Goal: Task Accomplishment & Management: Use online tool/utility

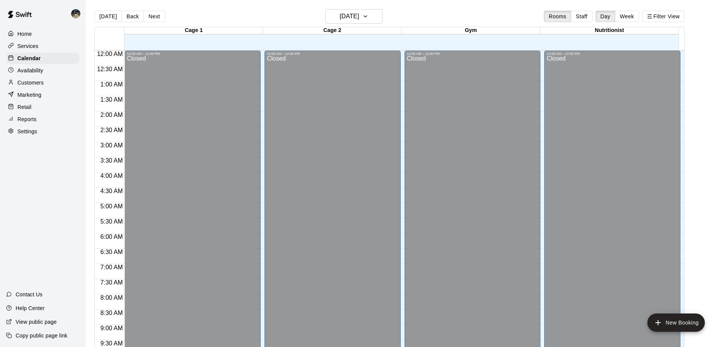
scroll to position [336, 0]
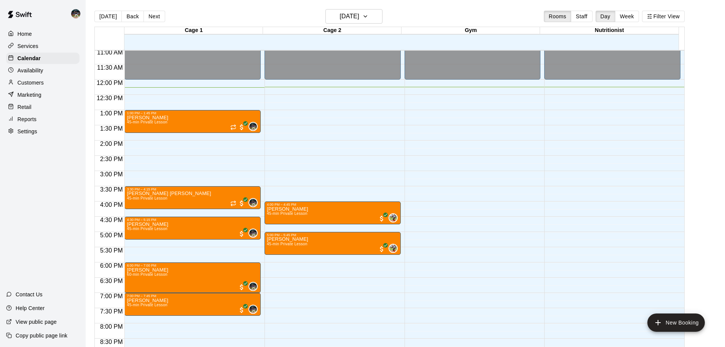
click at [30, 123] on p "Reports" at bounding box center [27, 119] width 19 height 8
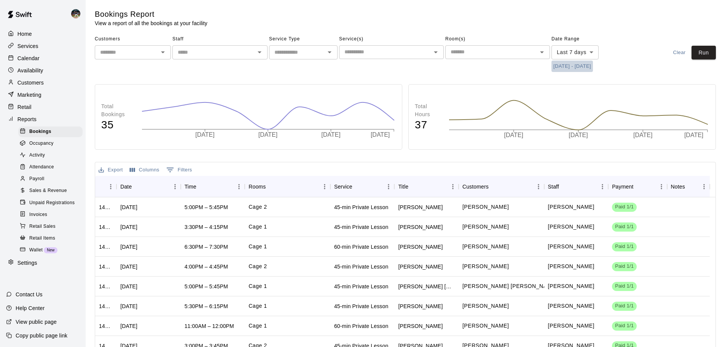
click at [581, 65] on button "[DATE] - [DATE]" at bounding box center [571, 67] width 41 height 12
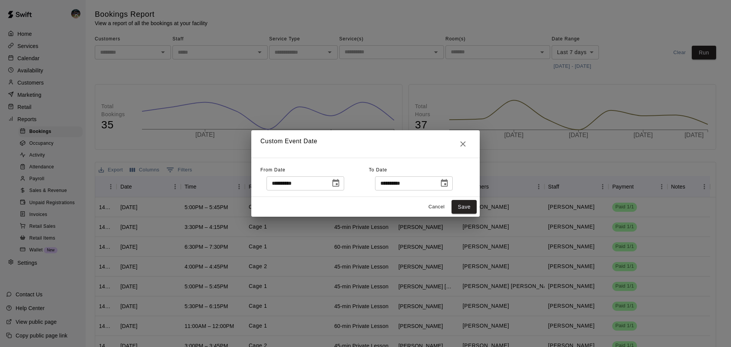
click at [339, 182] on icon "Choose date, selected date is Sep 11, 2025" at bounding box center [335, 183] width 7 height 8
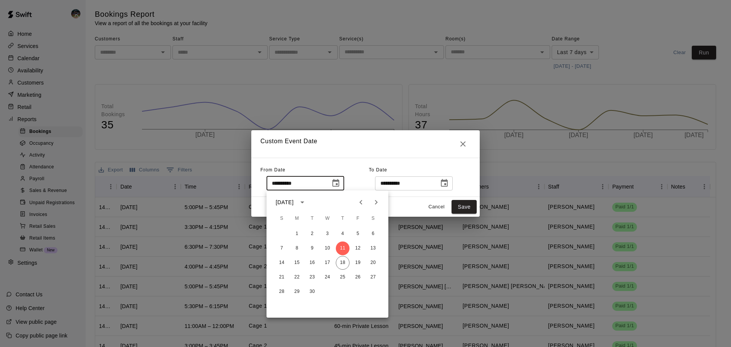
click at [356, 200] on button "Previous month" at bounding box center [360, 201] width 15 height 15
click at [357, 200] on button "Previous month" at bounding box center [360, 201] width 15 height 15
click at [357, 200] on icon "Previous month" at bounding box center [360, 202] width 9 height 9
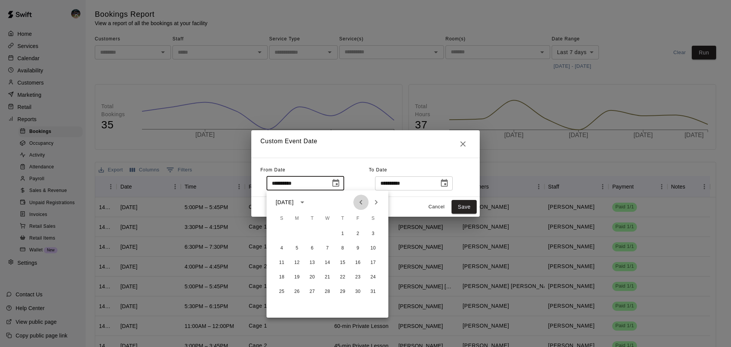
click at [357, 200] on icon "Previous month" at bounding box center [360, 202] width 9 height 9
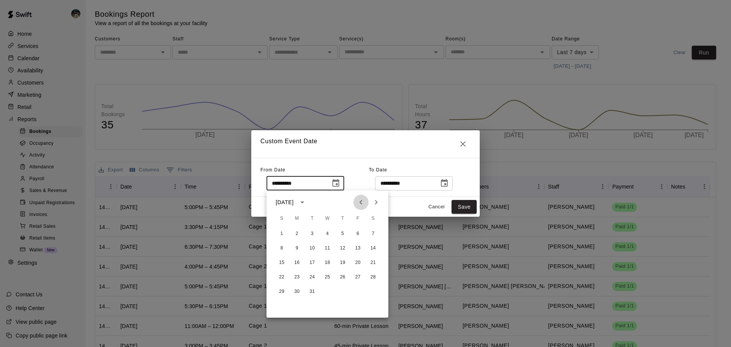
click at [357, 200] on icon "Previous month" at bounding box center [360, 202] width 9 height 9
click at [279, 234] on button "1" at bounding box center [282, 234] width 14 height 14
type input "**********"
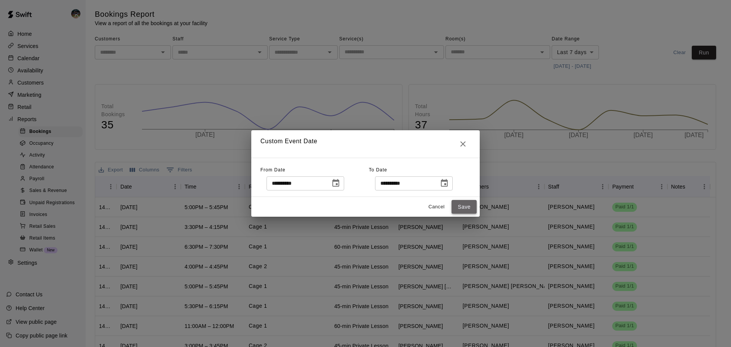
click at [466, 204] on button "Save" at bounding box center [463, 207] width 25 height 14
type input "******"
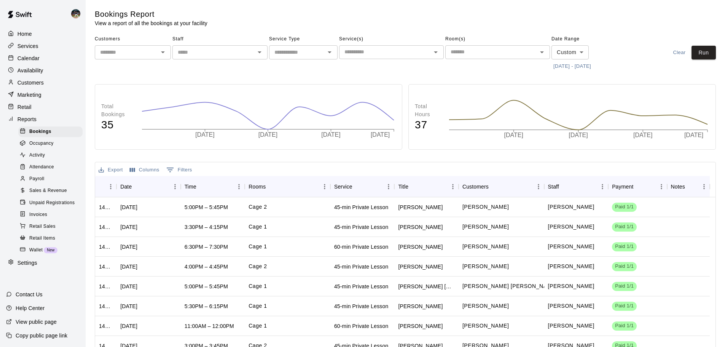
click at [292, 53] on input "text" at bounding box center [296, 53] width 51 height 10
click at [290, 80] on li "Lessons" at bounding box center [303, 81] width 69 height 13
type input "*******"
click at [712, 54] on button "Run" at bounding box center [704, 53] width 24 height 14
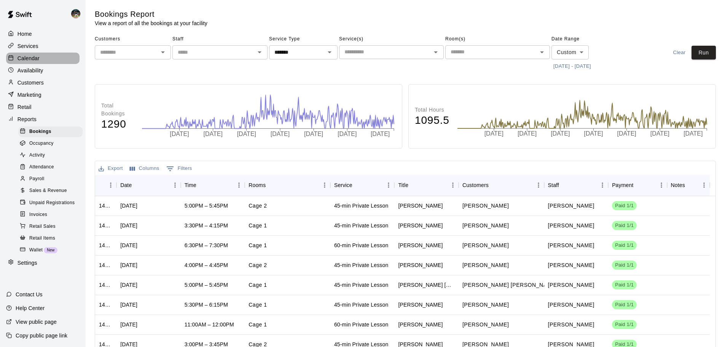
click at [44, 63] on div "Calendar" at bounding box center [42, 58] width 73 height 11
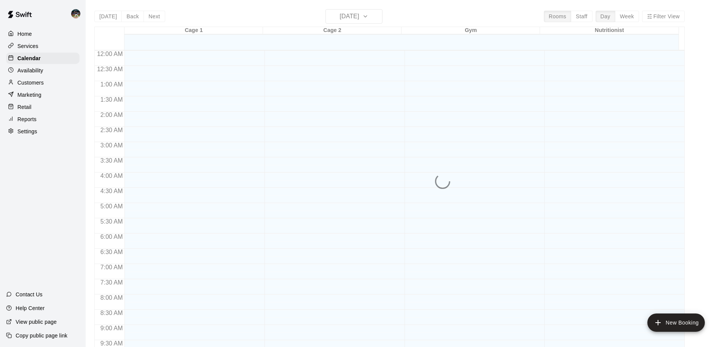
scroll to position [381, 0]
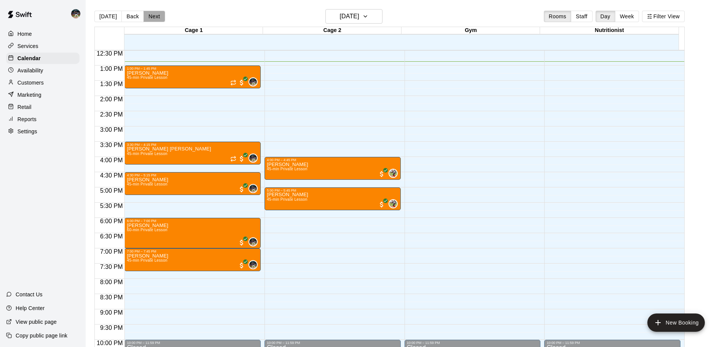
click at [155, 20] on button "Next" at bounding box center [153, 16] width 21 height 11
